Goal: Register for event/course

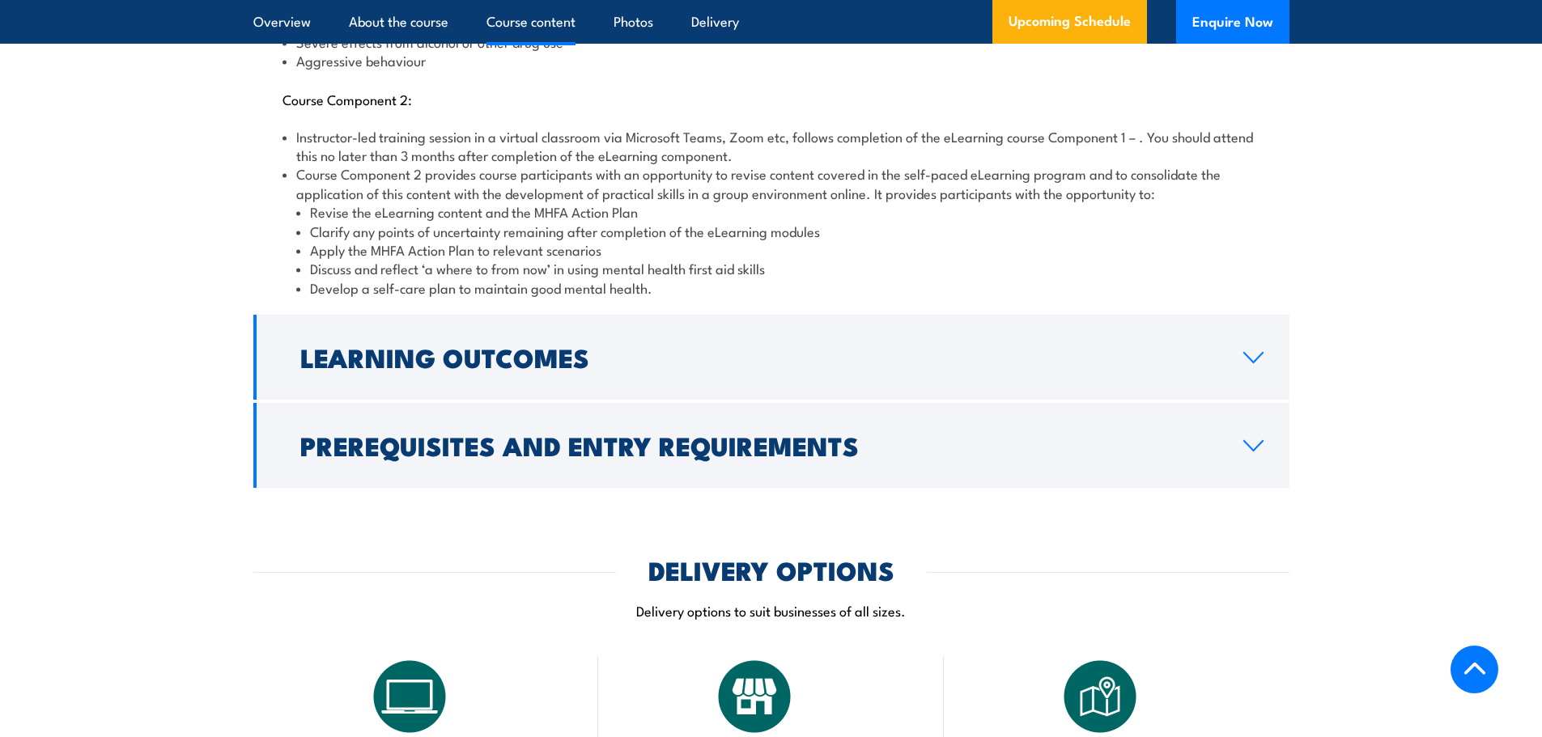
scroll to position [2267, 0]
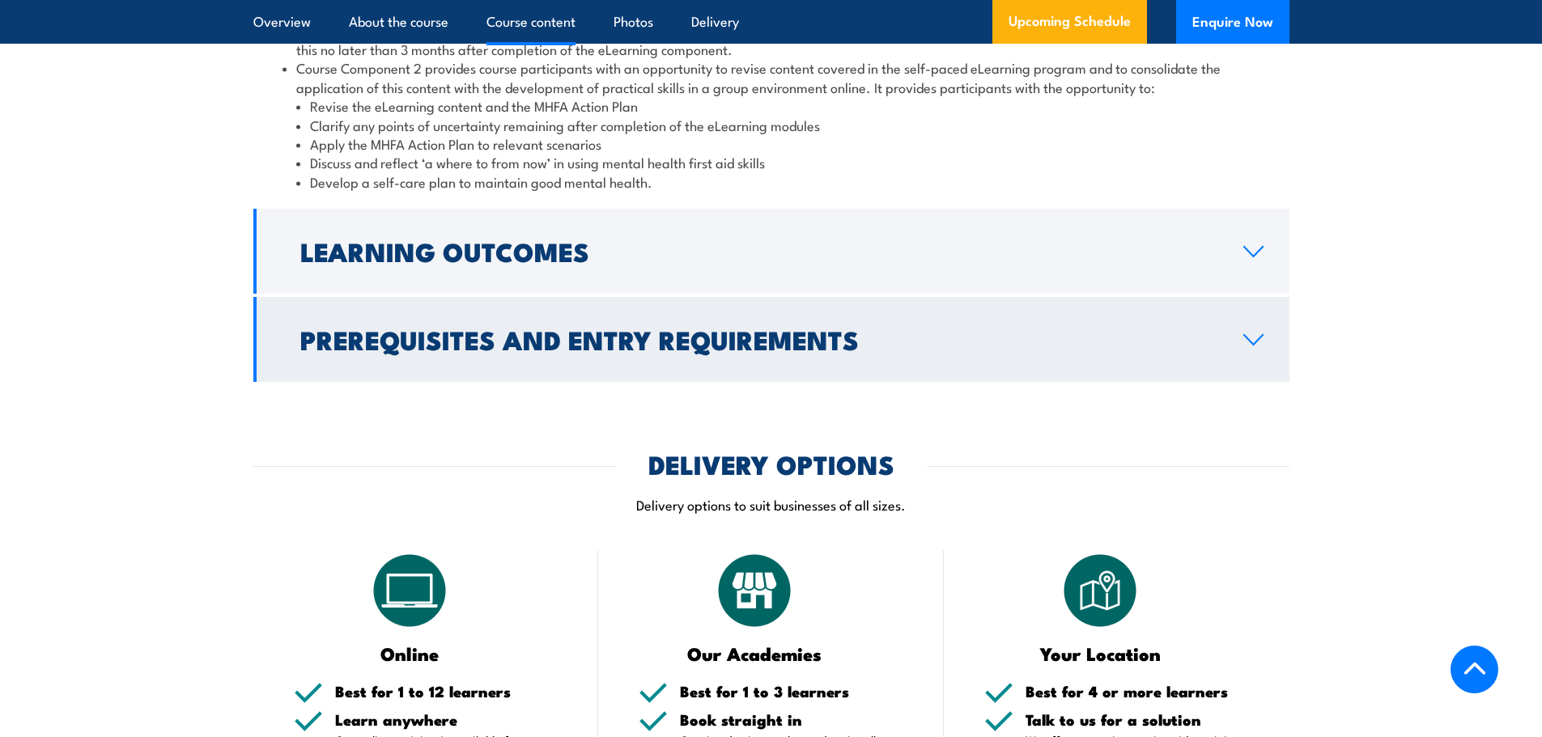
click at [1232, 311] on link "Prerequisites and Entry Requirements" at bounding box center [771, 339] width 1036 height 85
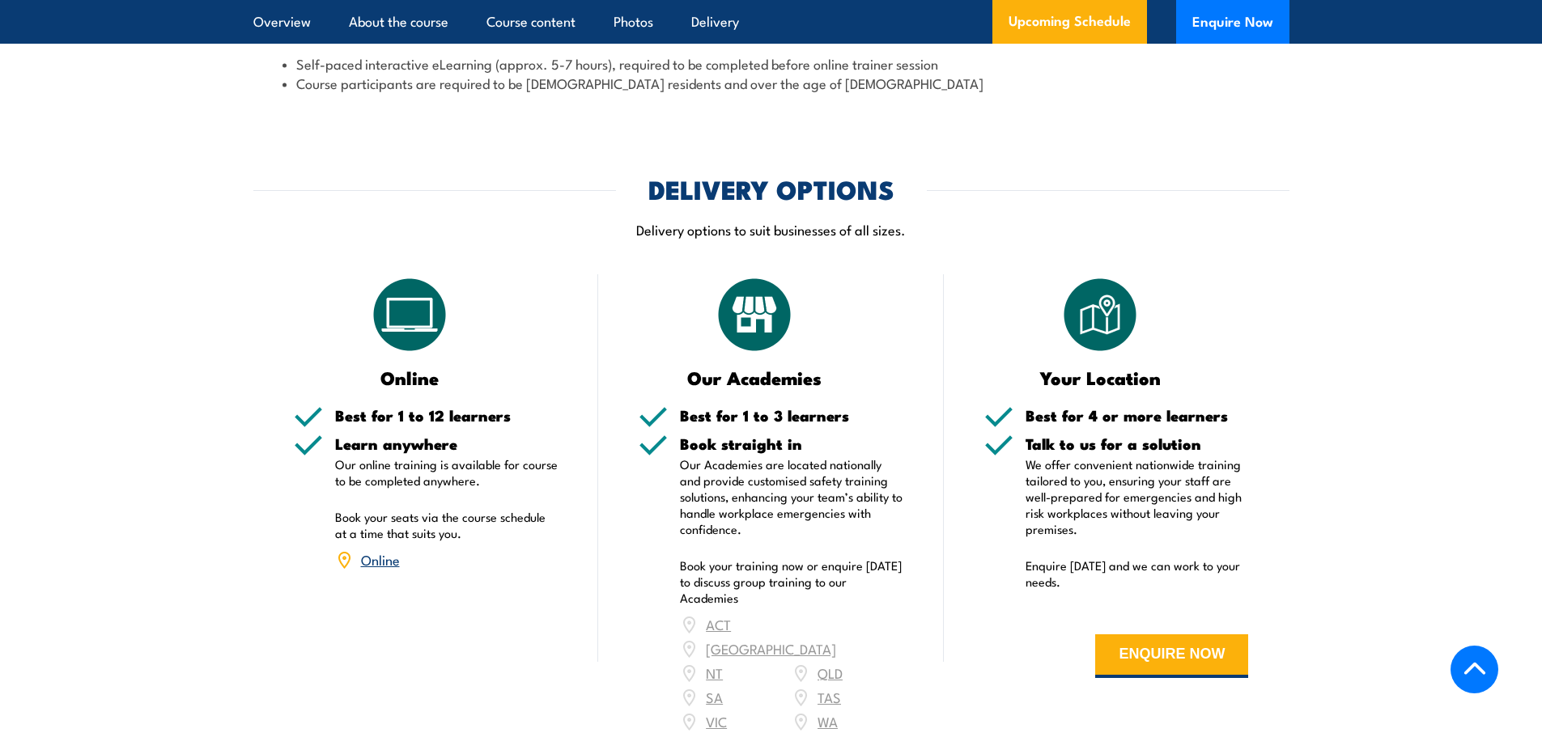
scroll to position [2204, 0]
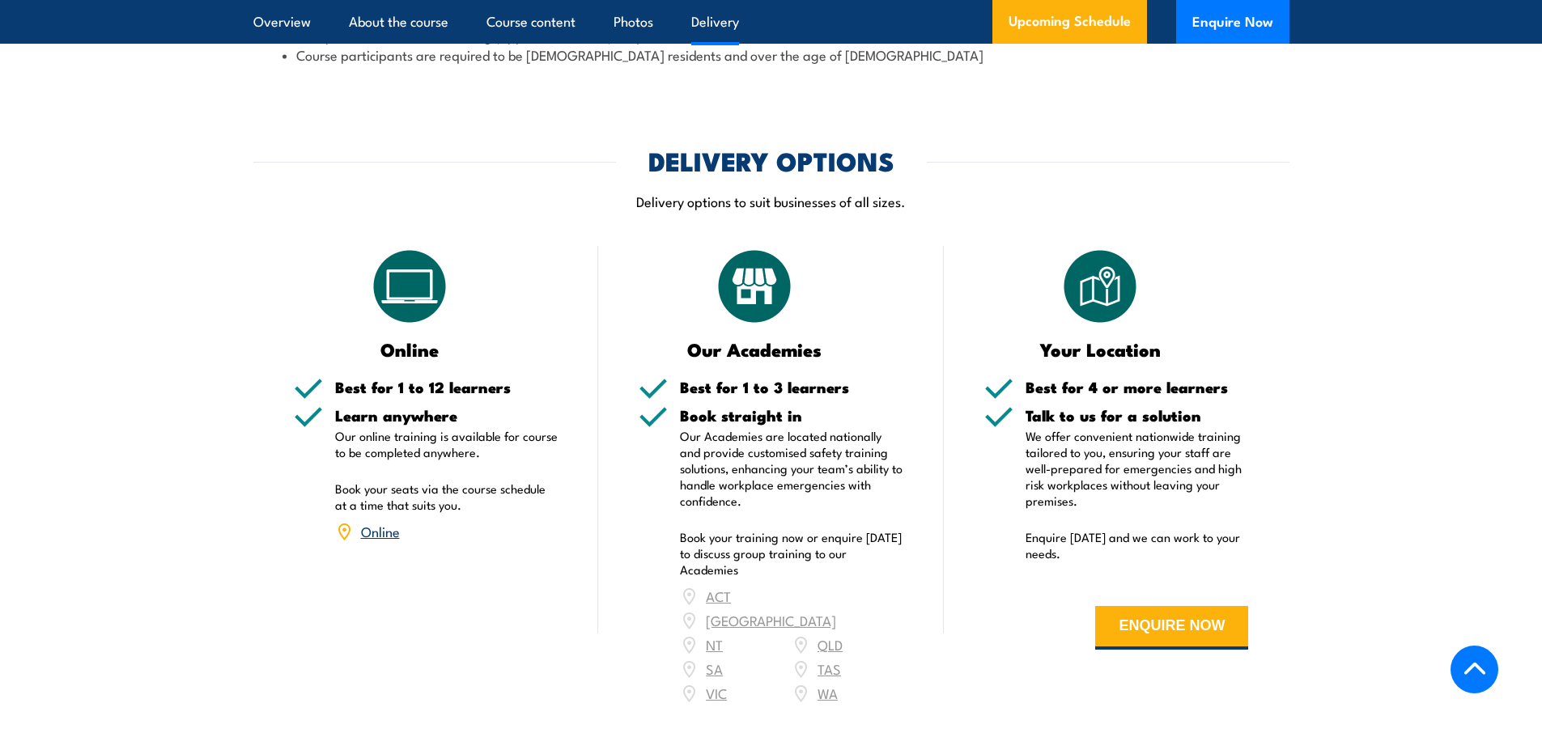
click at [712, 624] on div "ACT NSW NT QLD SA TAS VIC WA" at bounding box center [791, 644] width 223 height 121
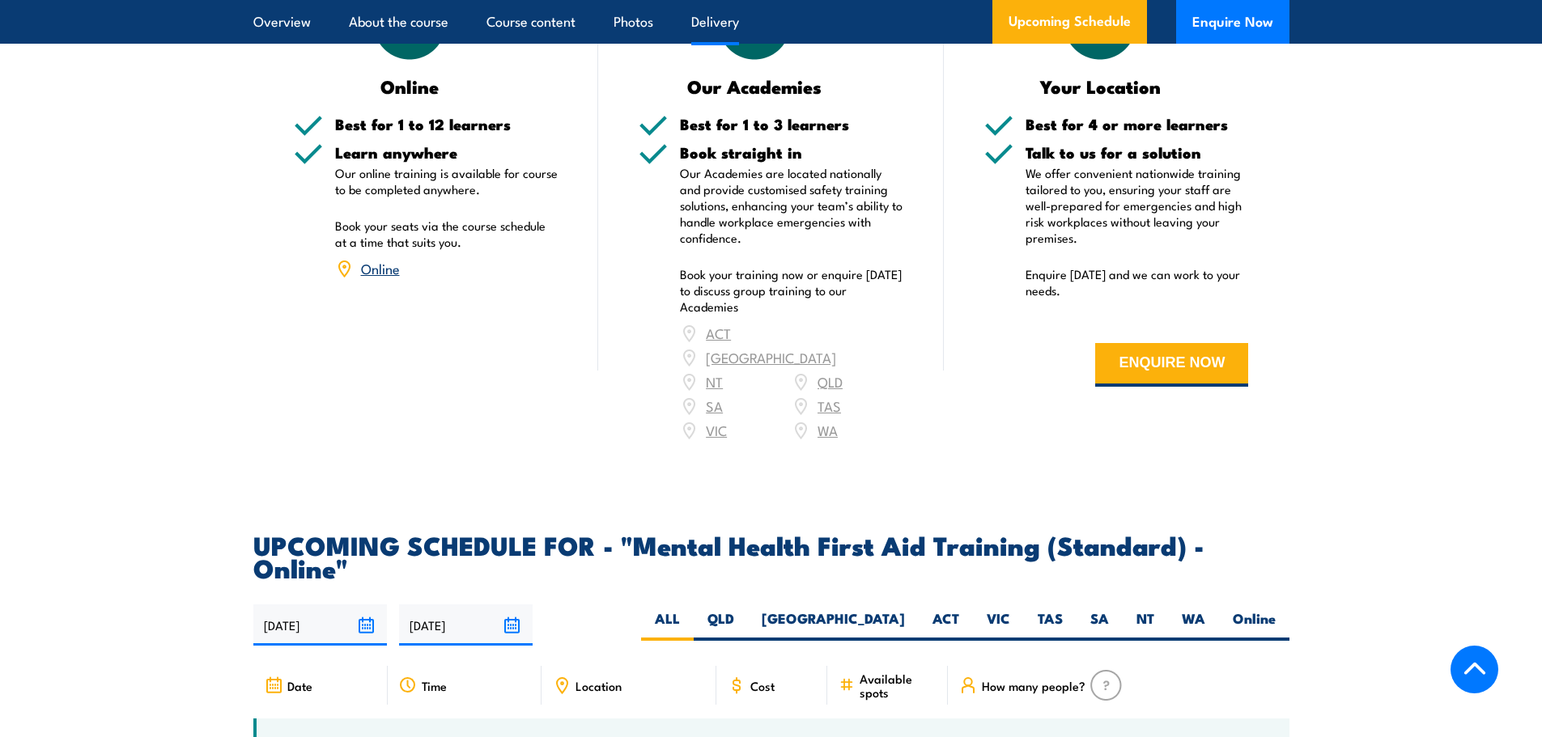
scroll to position [2528, 0]
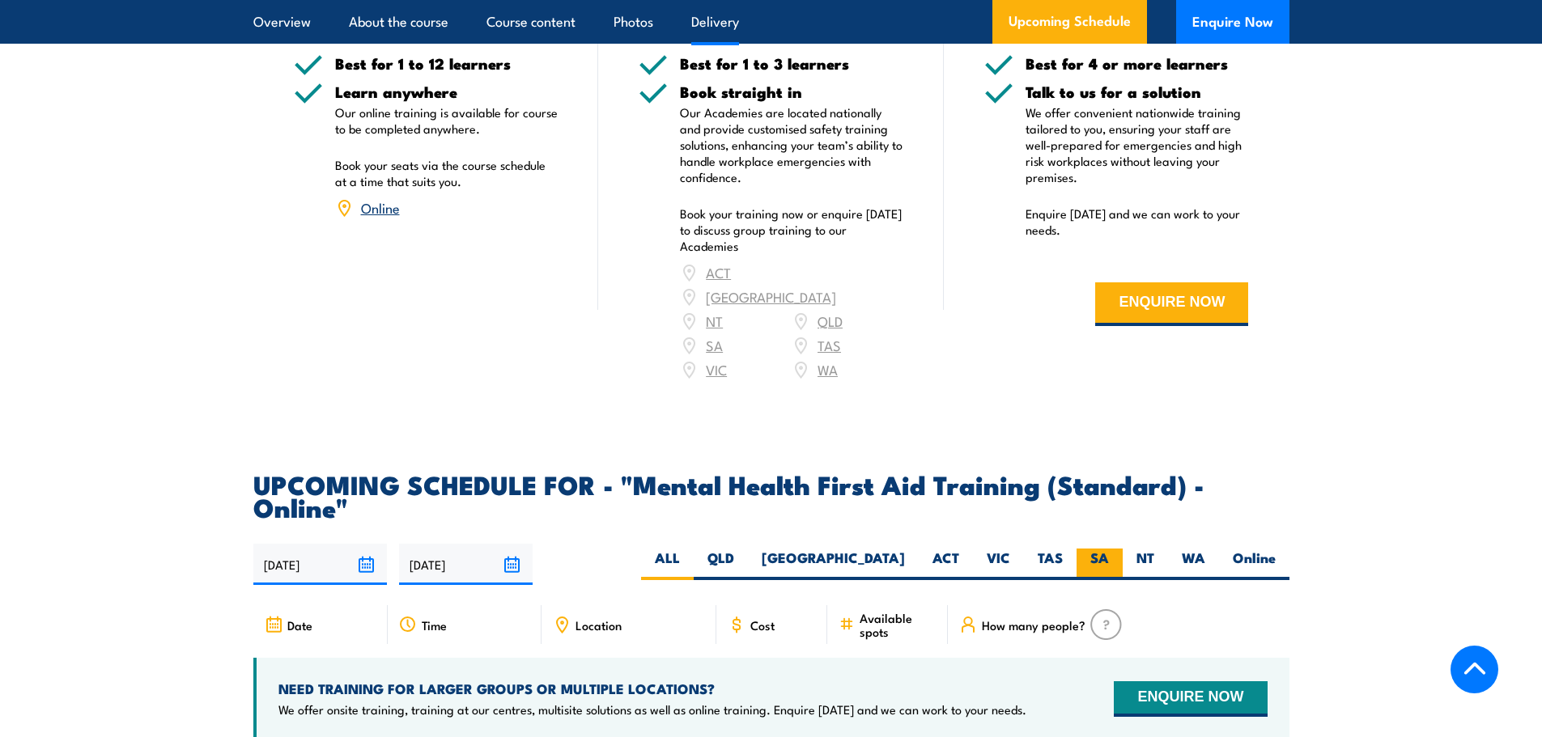
click at [1083, 549] on label "SA" at bounding box center [1100, 565] width 46 height 32
click at [1109, 549] on input "SA" at bounding box center [1114, 554] width 11 height 11
radio input "true"
